Goal: Task Accomplishment & Management: Complete application form

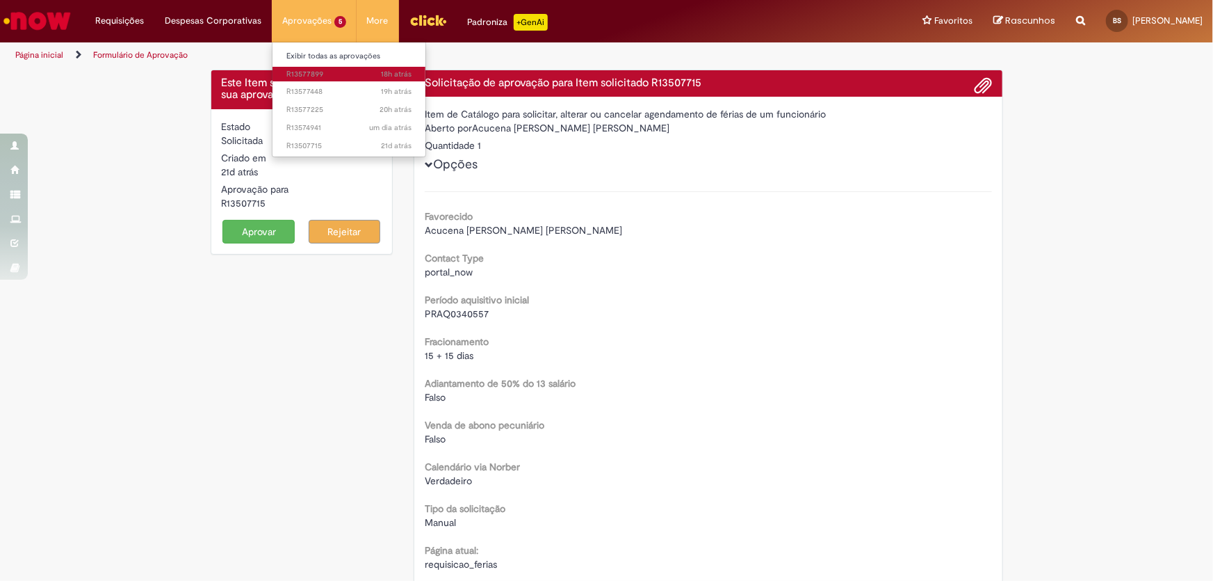
click at [306, 76] on span "18h atrás 18 horas atrás R13577899" at bounding box center [348, 74] width 125 height 11
